Goal: Task Accomplishment & Management: Manage account settings

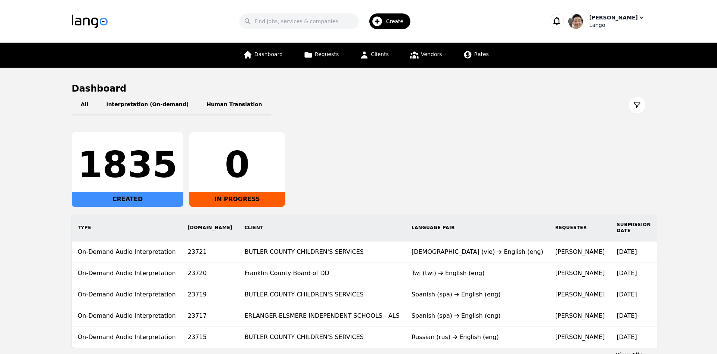
click at [619, 25] on div "Lango" at bounding box center [617, 24] width 56 height 7
click at [606, 49] on p "Settings" at bounding box center [597, 45] width 21 height 7
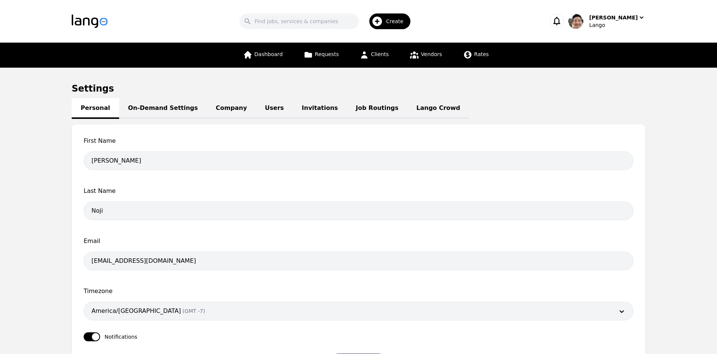
click at [353, 111] on link "Job Routings" at bounding box center [377, 108] width 61 height 21
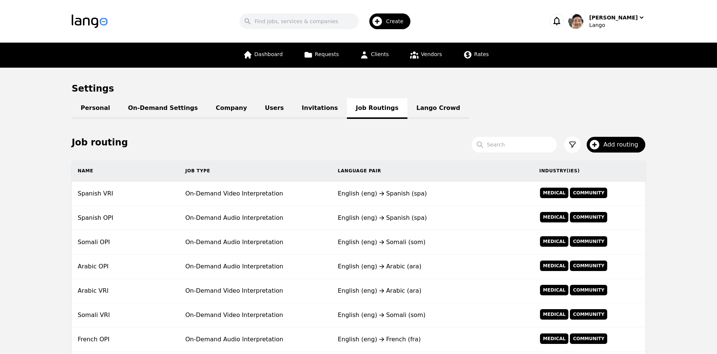
click at [620, 143] on span "Add routing" at bounding box center [624, 144] width 40 height 9
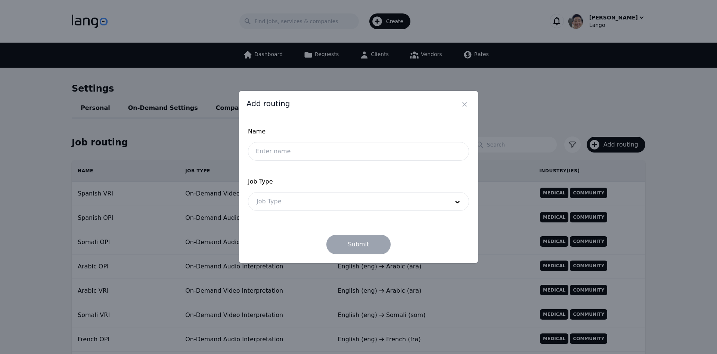
click at [265, 191] on div "Job Type Job Type" at bounding box center [358, 194] width 221 height 34
drag, startPoint x: 294, startPoint y: 153, endPoint x: 255, endPoint y: 226, distance: 82.7
click at [293, 153] on input "text" at bounding box center [358, 151] width 221 height 19
click at [412, 196] on div at bounding box center [347, 201] width 198 height 18
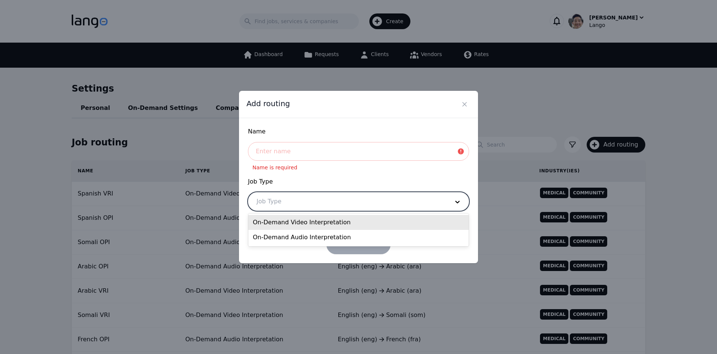
click at [316, 223] on div "On-Demand Video Interpretation" at bounding box center [358, 222] width 220 height 15
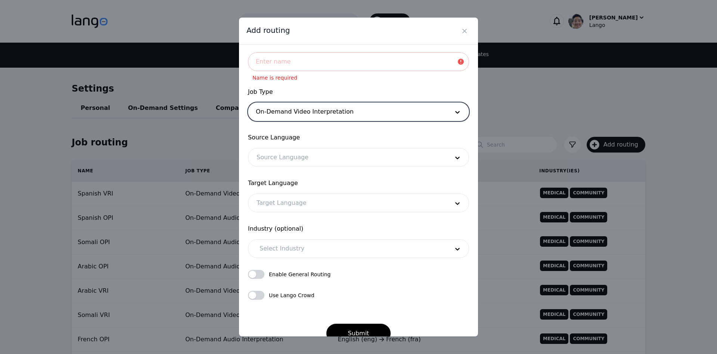
scroll to position [32, 0]
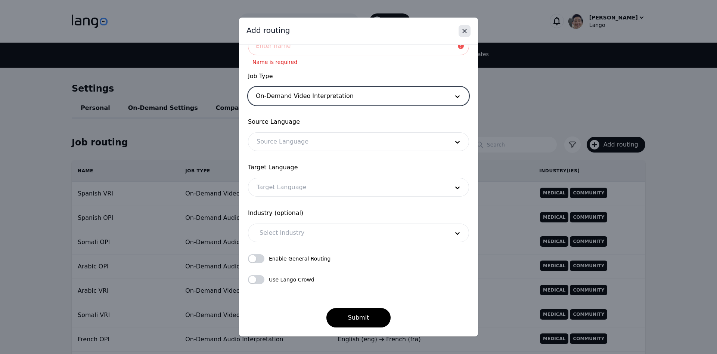
click at [465, 30] on icon "Close" at bounding box center [464, 30] width 7 height 7
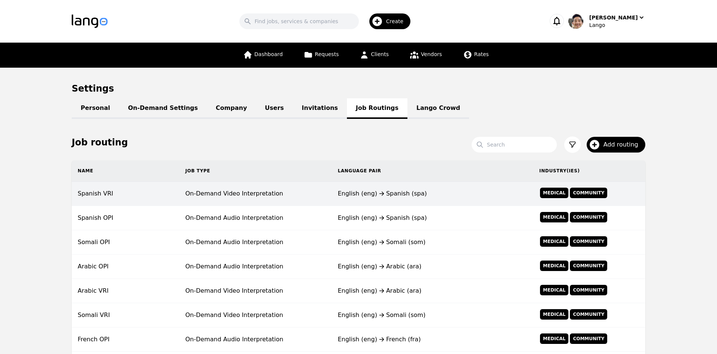
click at [135, 199] on td "Spanish VRI" at bounding box center [126, 194] width 108 height 24
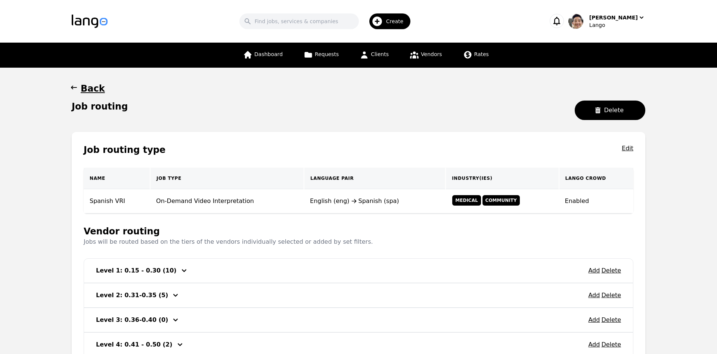
click at [251, 115] on div "Job routing Delete" at bounding box center [359, 112] width 574 height 25
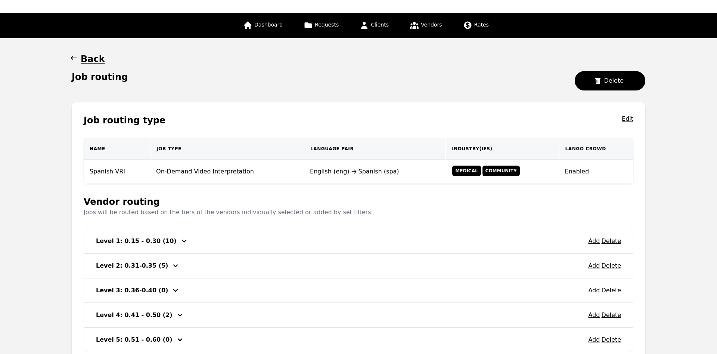
scroll to position [89, 0]
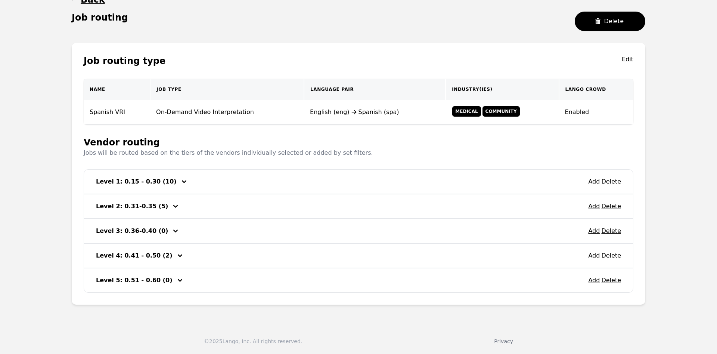
click at [186, 50] on div "Job routing type Edit Name Job Type Language Pair Industry(ies) Lango Crowd Spa…" at bounding box center [359, 173] width 574 height 261
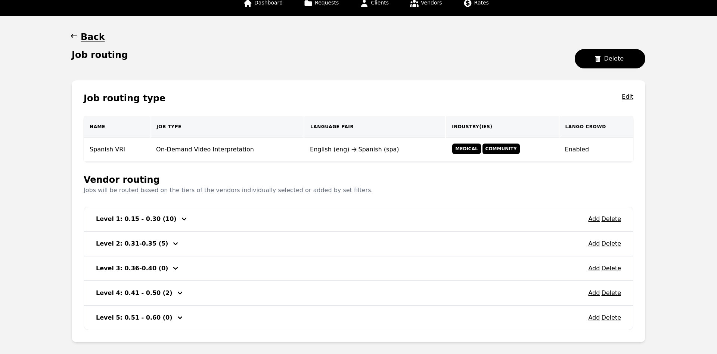
scroll to position [15, 0]
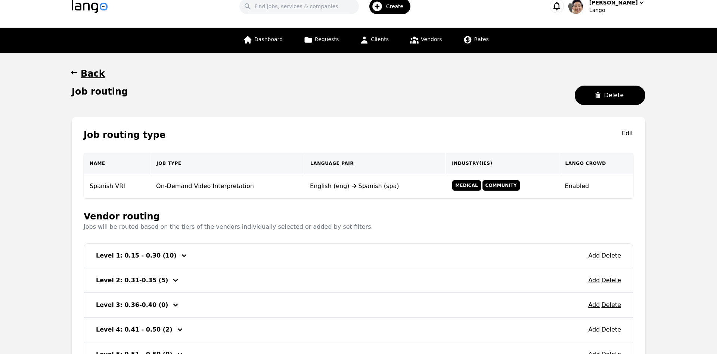
click at [90, 68] on h1 "Back" at bounding box center [93, 74] width 24 height 12
